Goal: Task Accomplishment & Management: Manage account settings

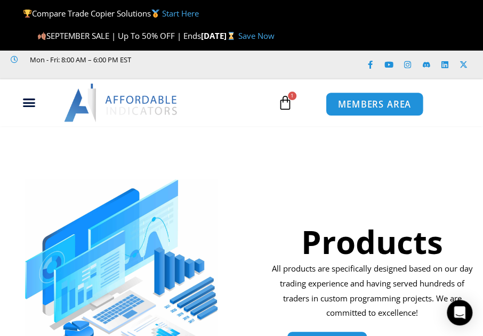
click at [364, 97] on link "MEMBERS AREA" at bounding box center [374, 104] width 98 height 24
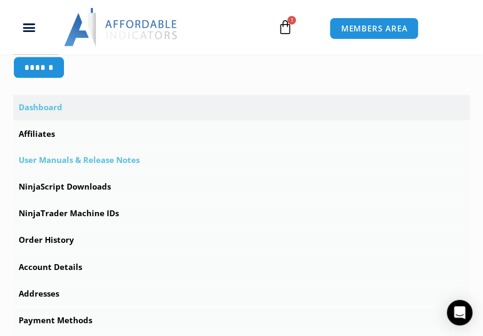
scroll to position [341, 0]
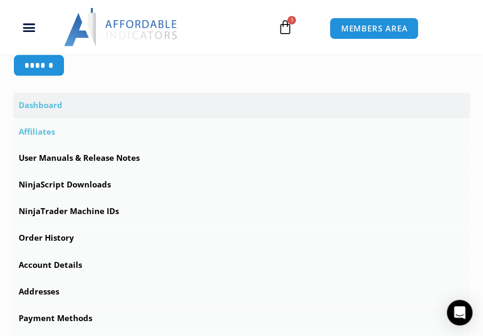
click at [45, 130] on link "Affiliates" at bounding box center [241, 132] width 456 height 26
